Goal: Information Seeking & Learning: Learn about a topic

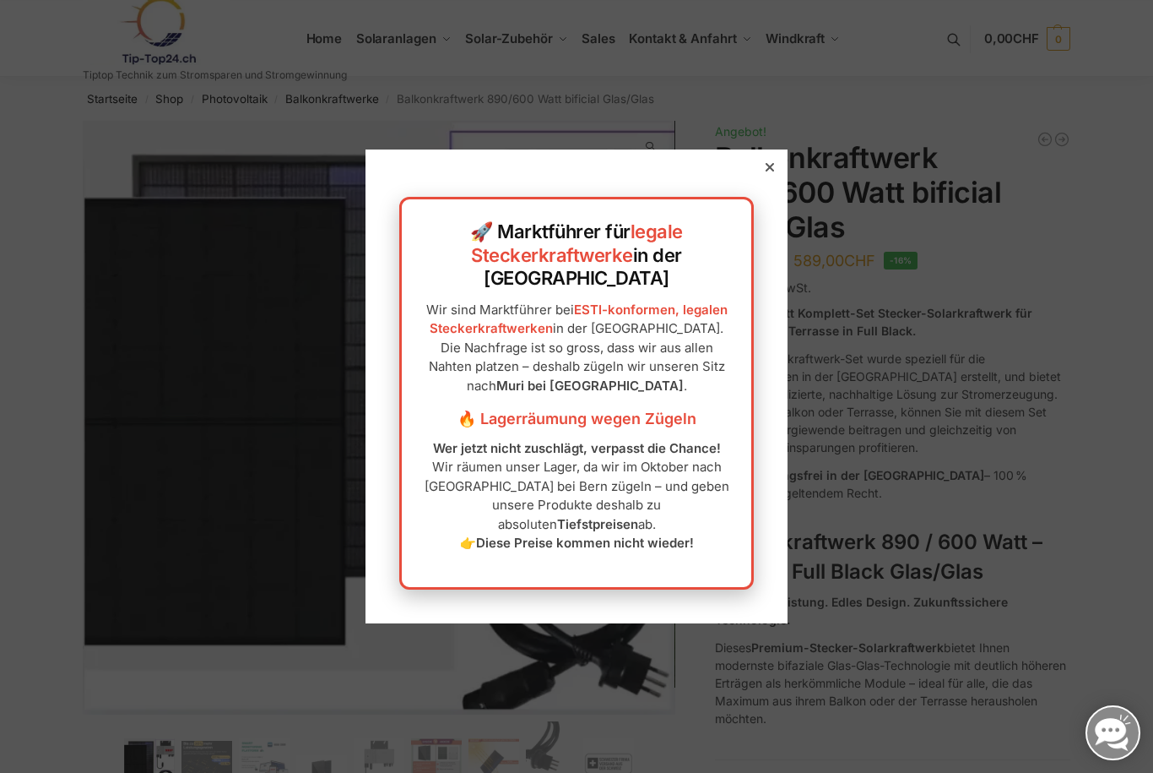
scroll to position [186, 0]
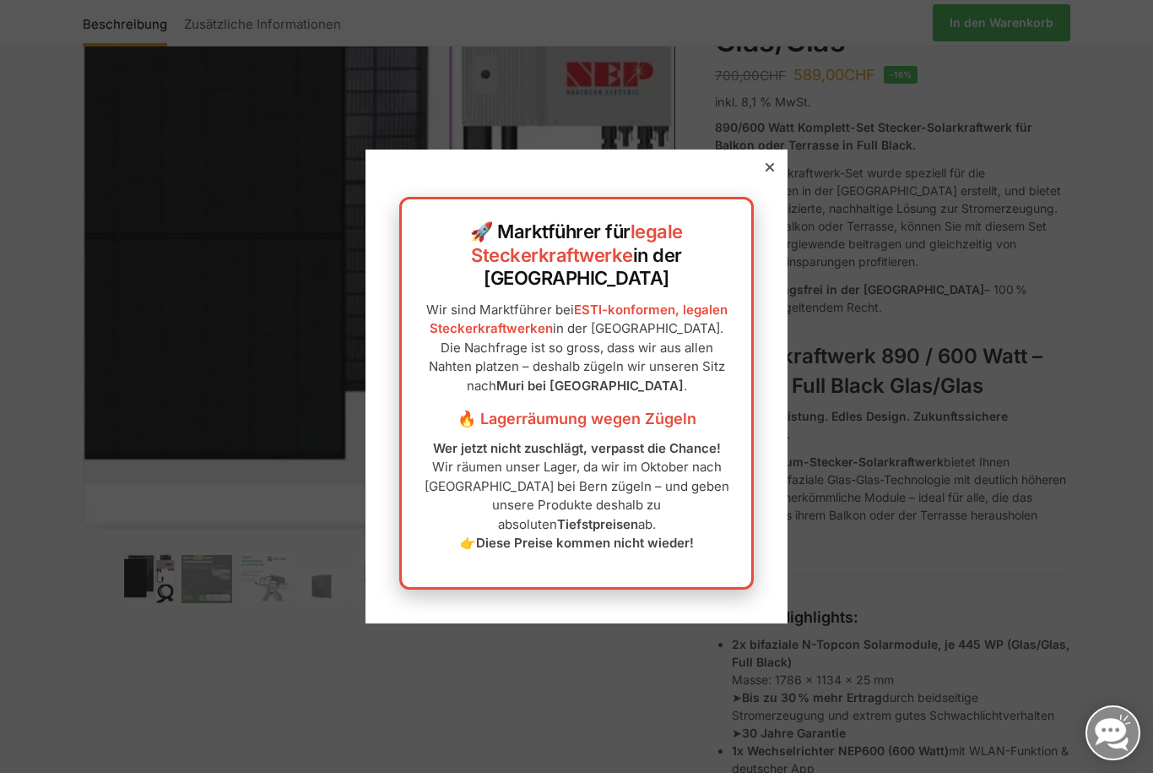
click at [776, 175] on div at bounding box center [769, 167] width 15 height 15
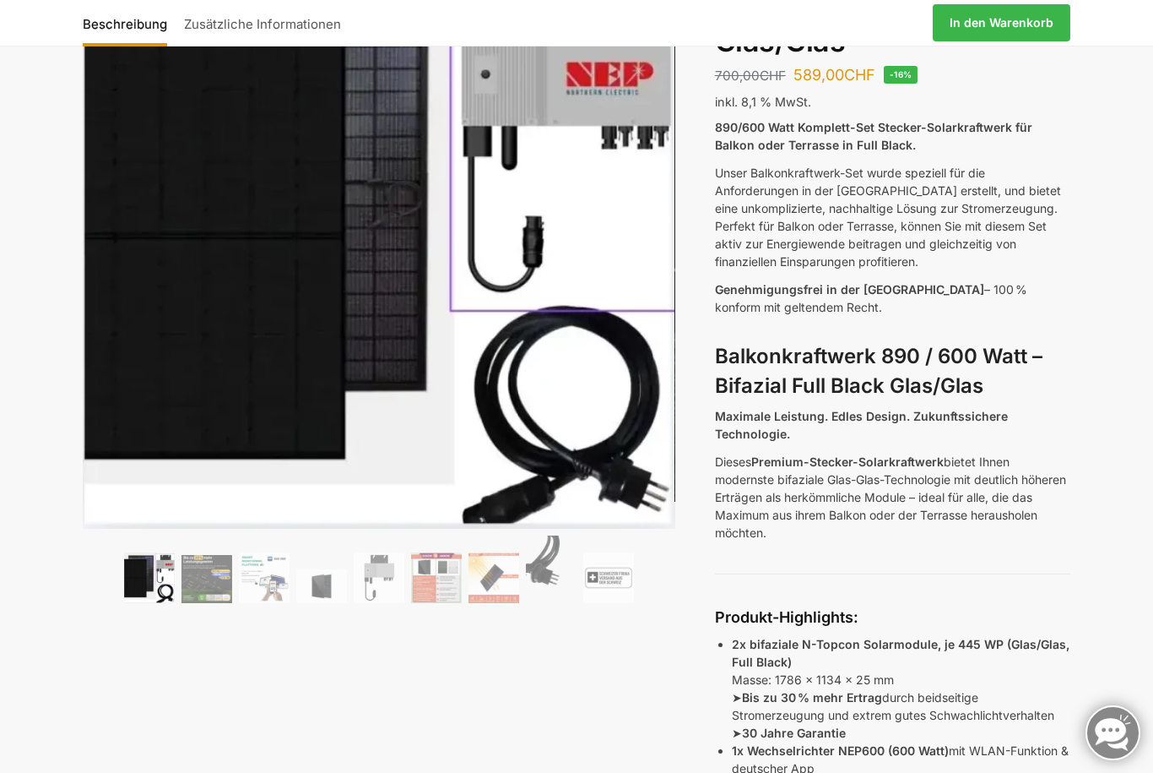
scroll to position [0, 0]
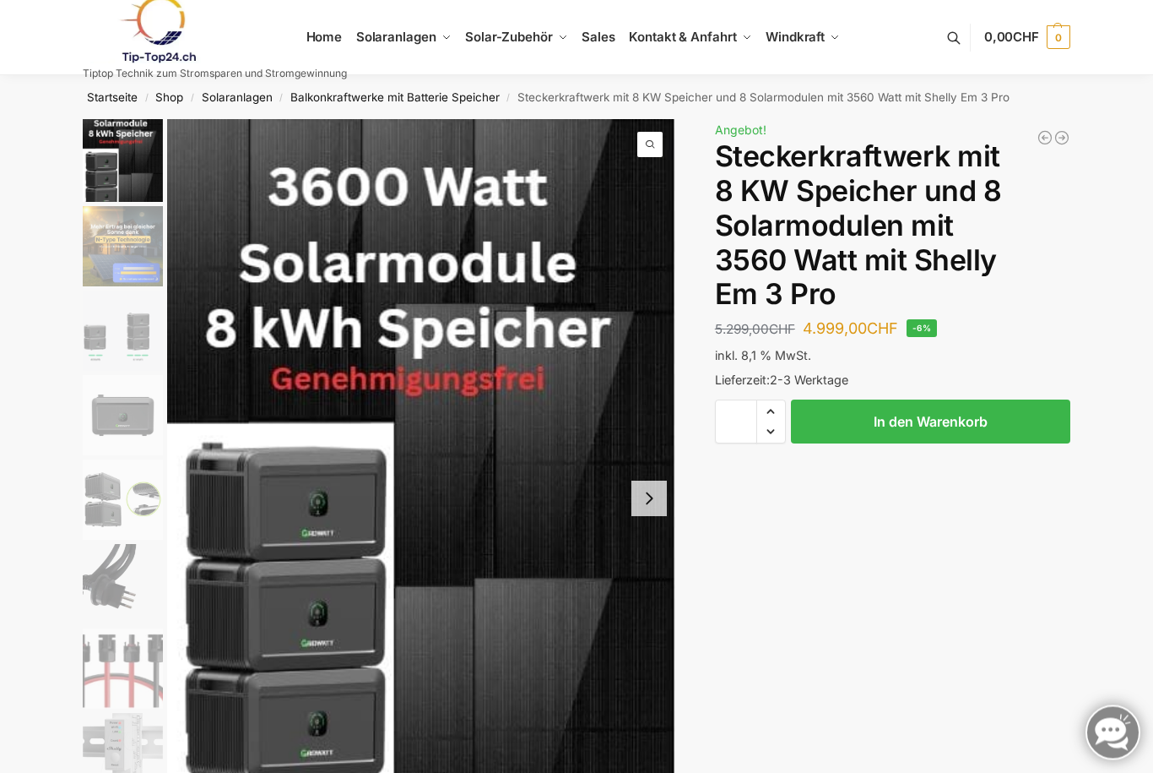
scroll to position [44, 0]
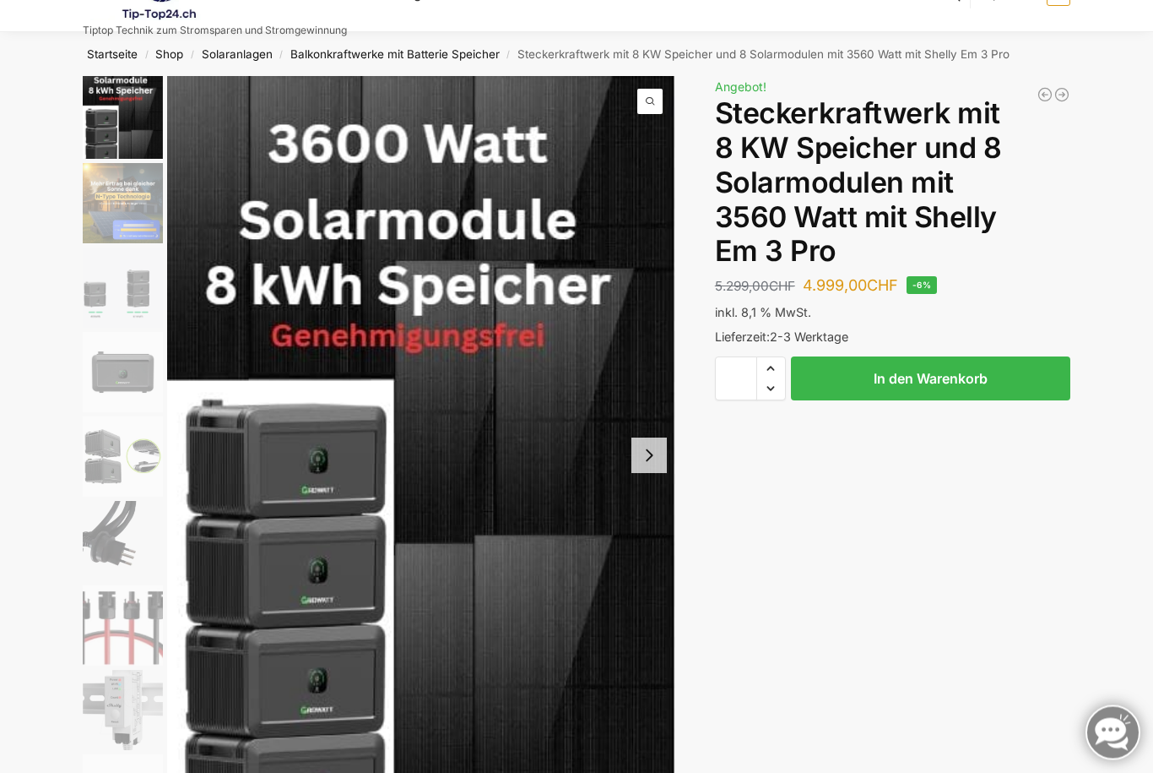
click at [103, 133] on img "1 / 9" at bounding box center [123, 118] width 80 height 83
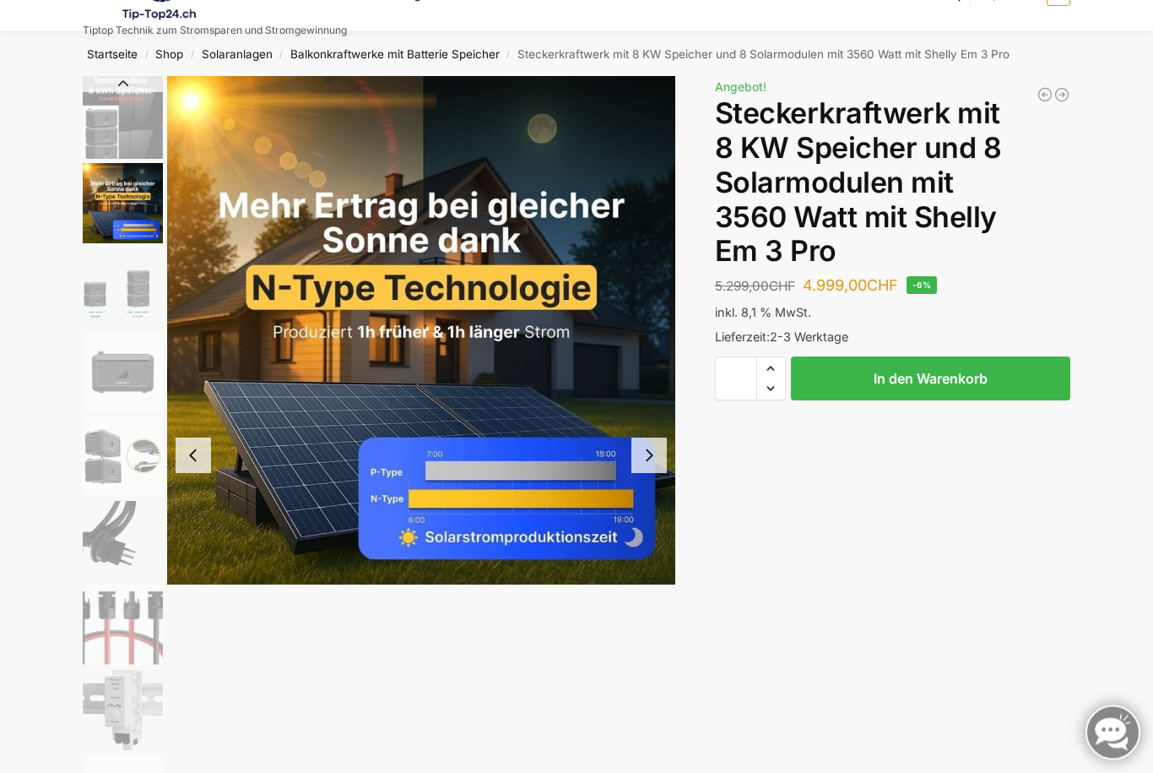
scroll to position [45, 0]
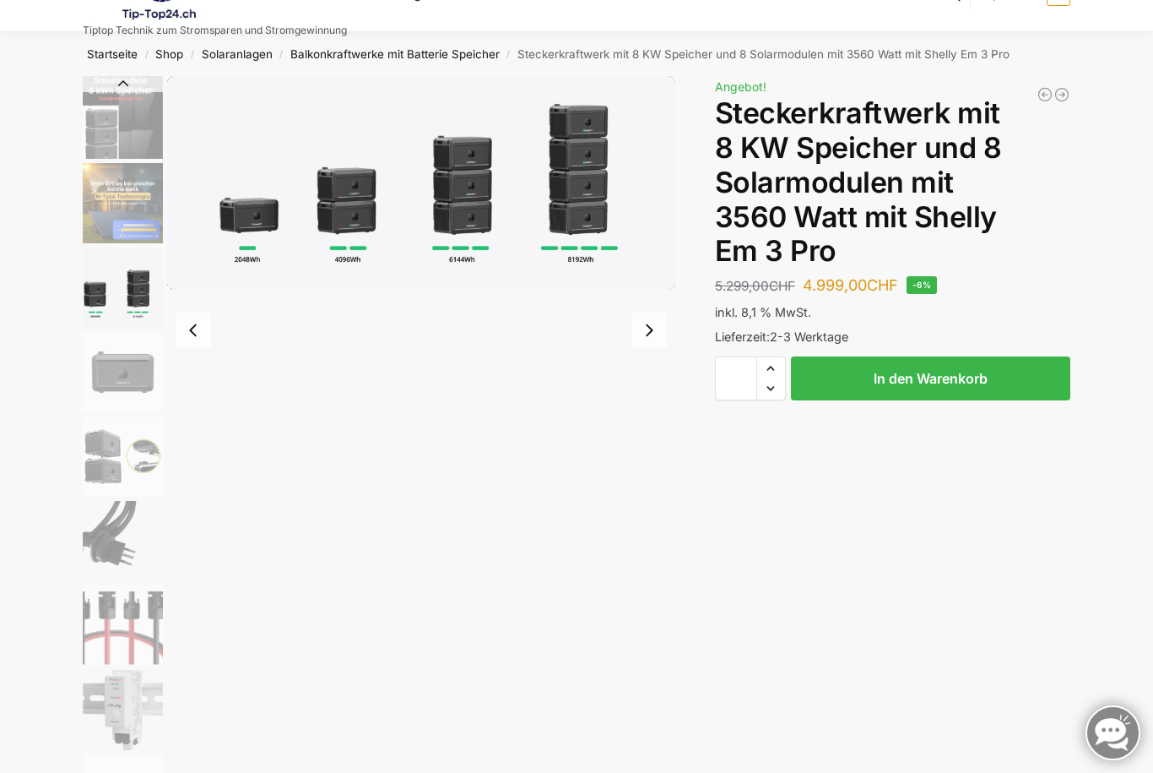
click at [109, 285] on img "3 / 9" at bounding box center [123, 287] width 80 height 80
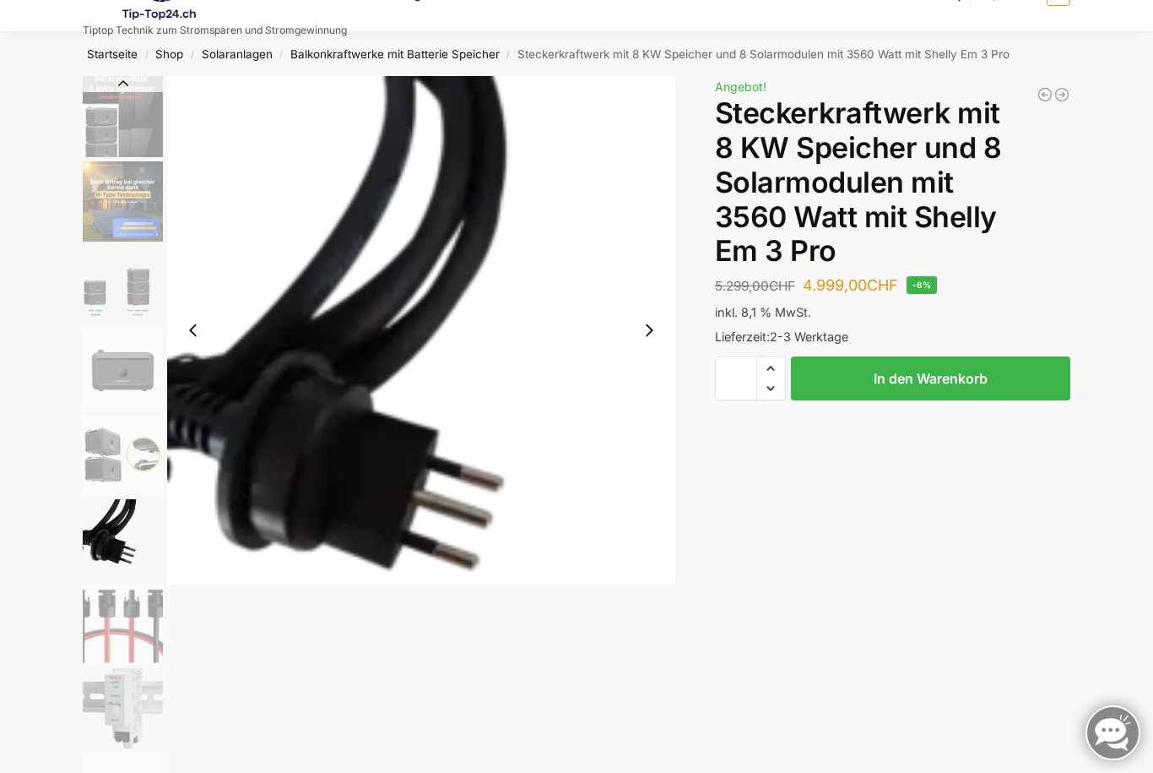
click at [98, 494] on img "5 / 9" at bounding box center [123, 455] width 80 height 80
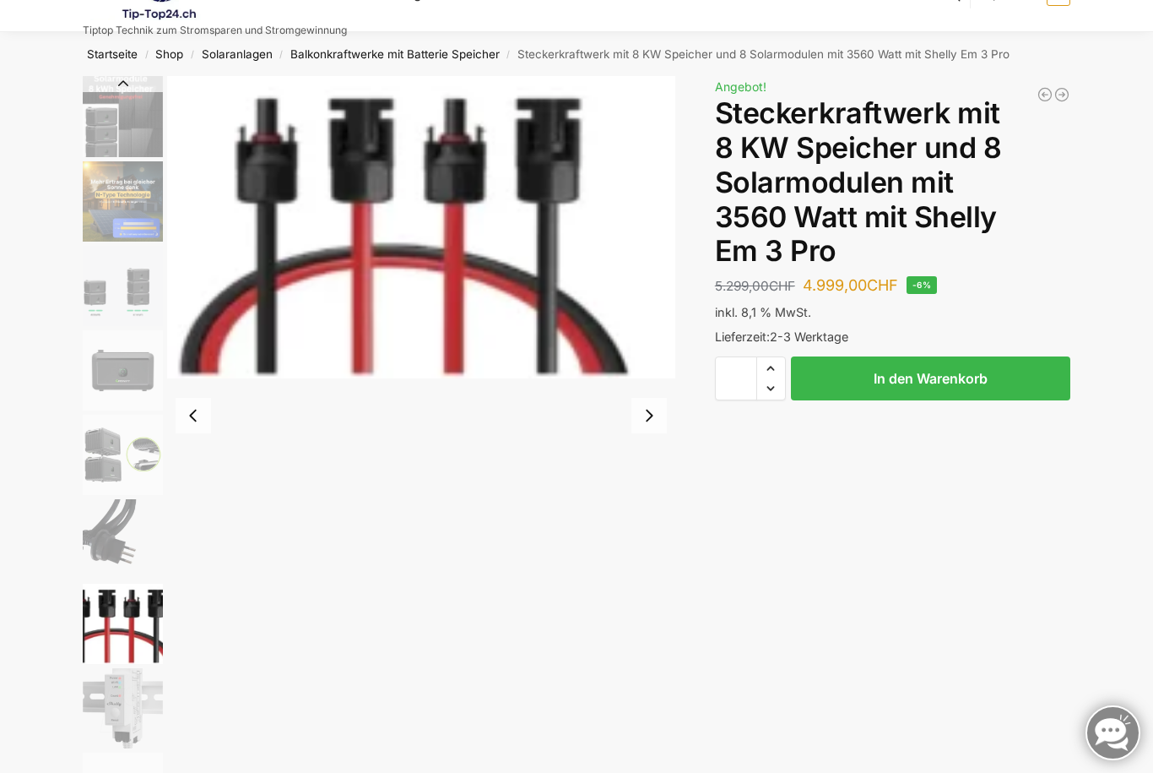
click at [106, 613] on img "7 / 9" at bounding box center [123, 623] width 80 height 80
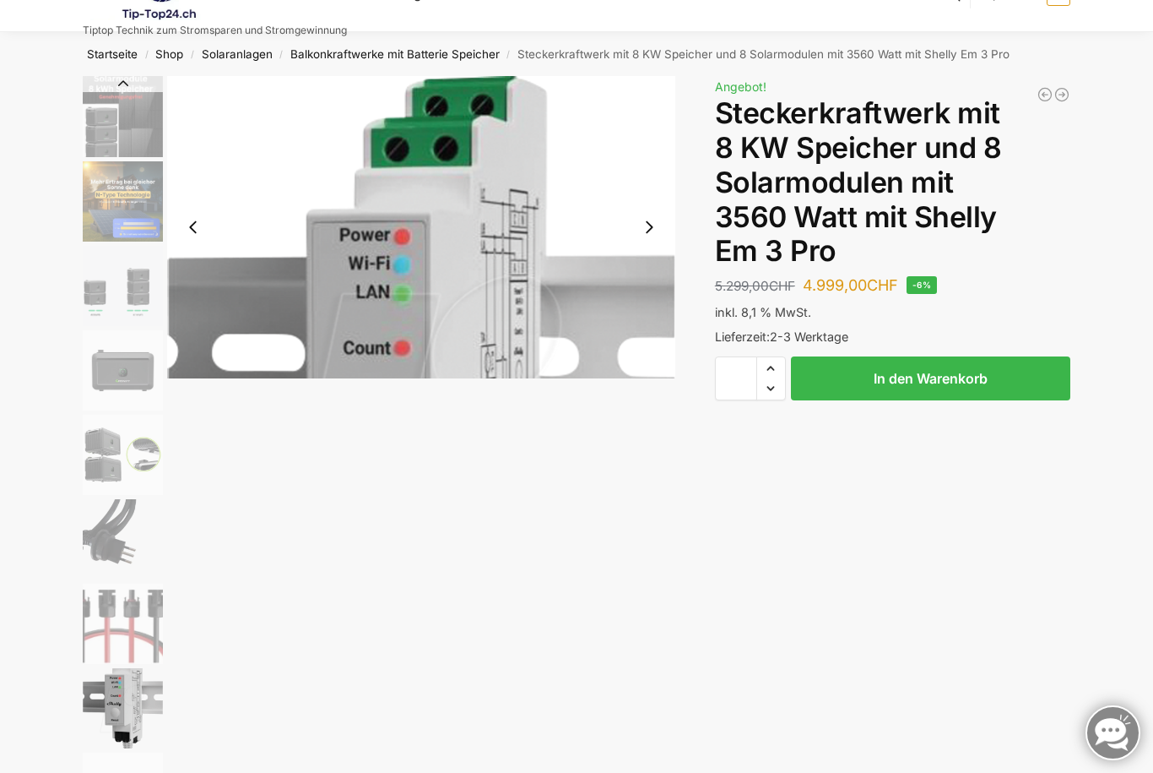
click at [104, 675] on img "8 / 9" at bounding box center [123, 708] width 80 height 80
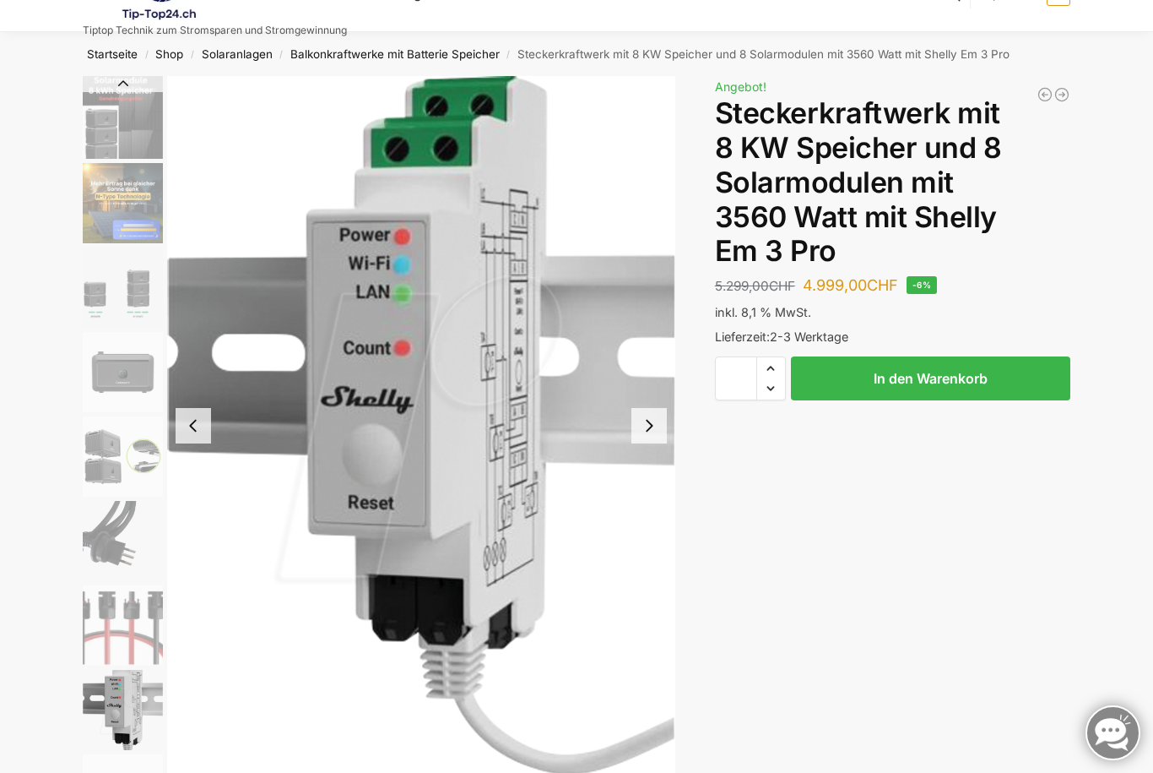
scroll to position [0, 0]
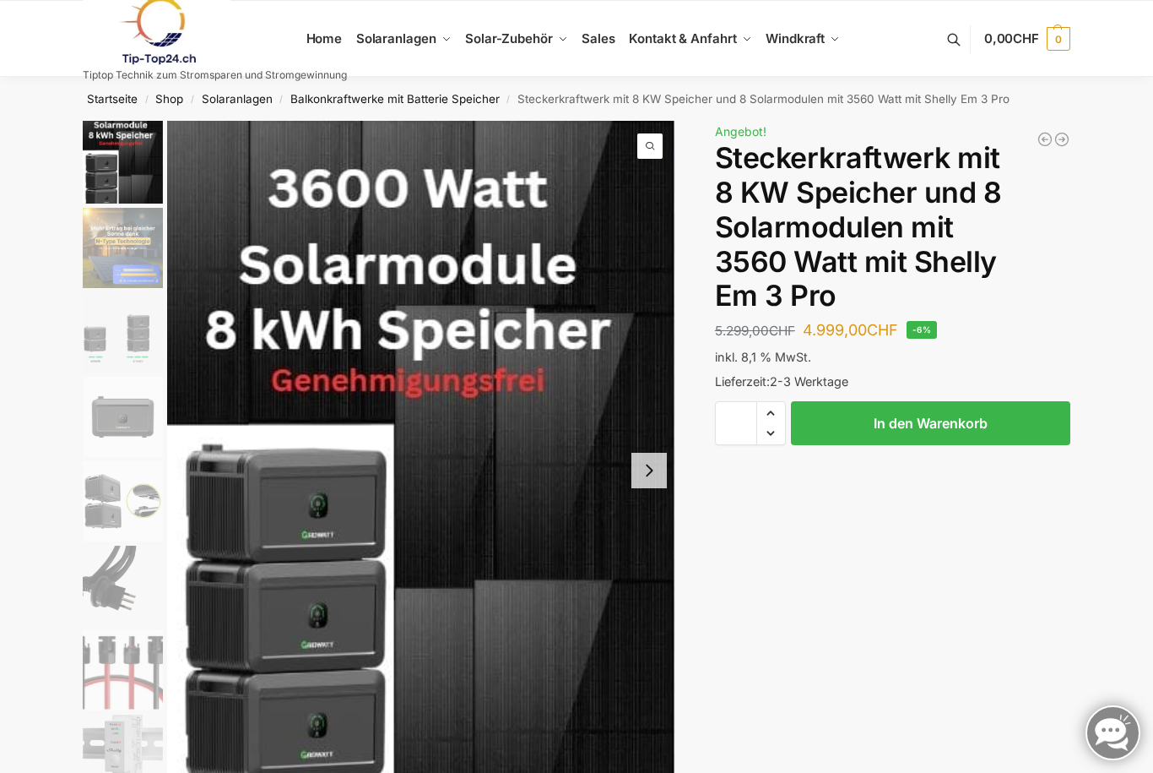
click at [108, 158] on img "1 / 9" at bounding box center [123, 162] width 80 height 83
click at [648, 502] on button "Next slide" at bounding box center [649, 499] width 35 height 35
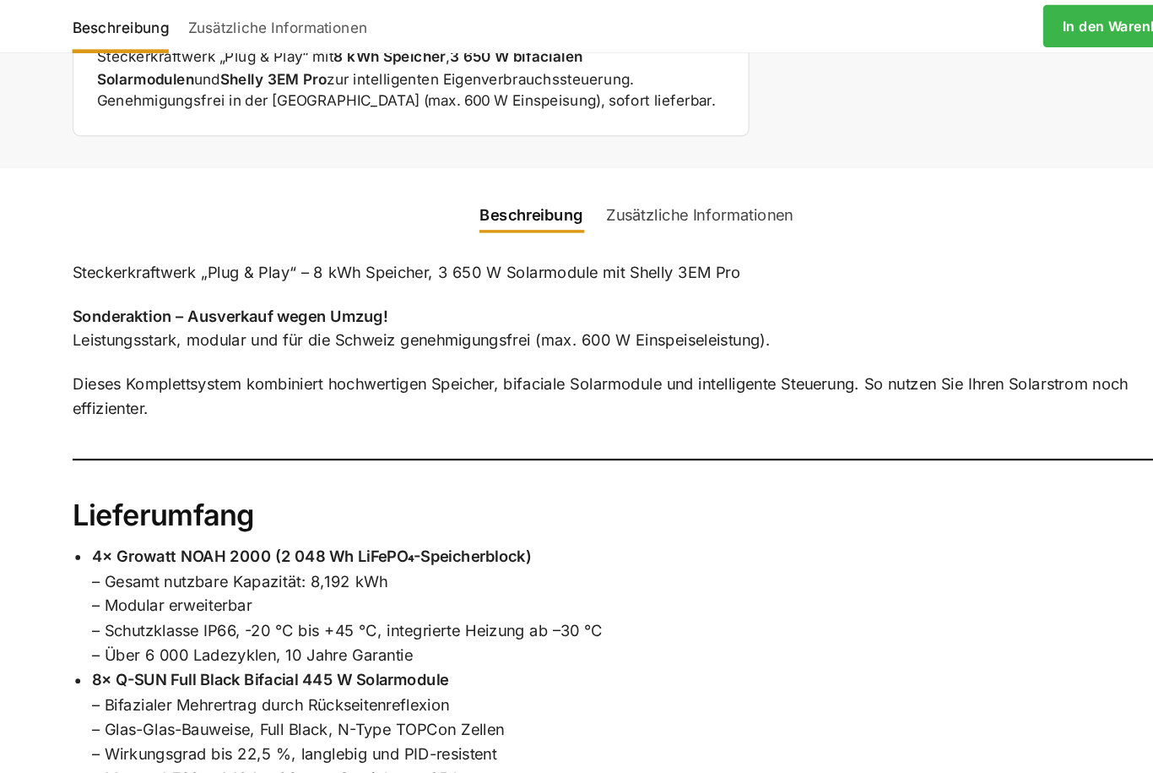
scroll to position [910, 0]
click at [671, 168] on link "Zusätzliche Informationen" at bounding box center [632, 188] width 184 height 41
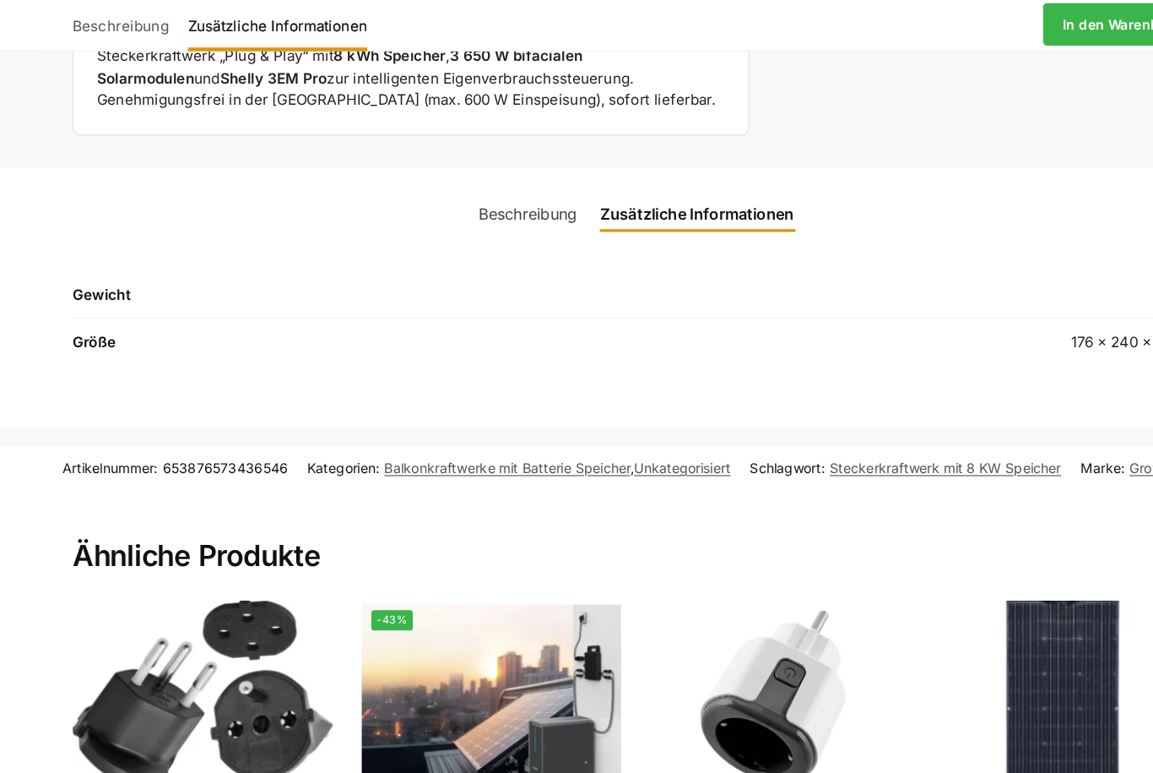
click at [457, 168] on link "Beschreibung" at bounding box center [482, 188] width 106 height 41
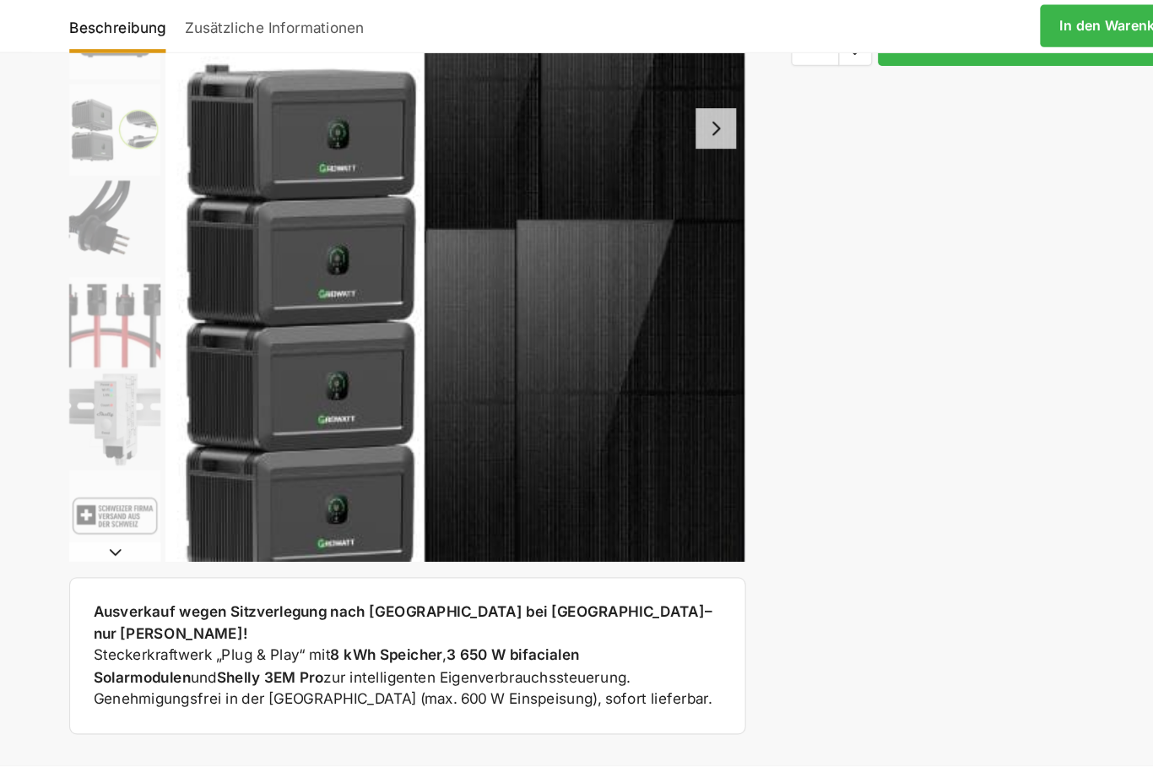
scroll to position [377, 0]
